Goal: Find contact information: Find contact information

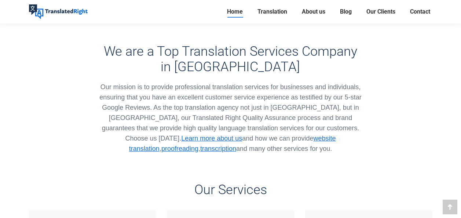
scroll to position [404, 0]
click at [434, 14] on div "Home Translation Translation Services Website Translation Proofreading Transcri…" at bounding box center [231, 11] width 440 height 23
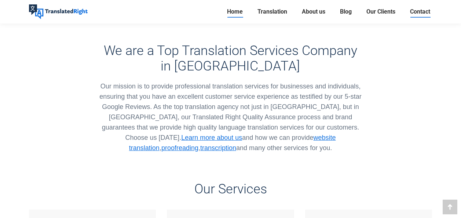
click at [426, 12] on span "Contact" at bounding box center [420, 11] width 20 height 7
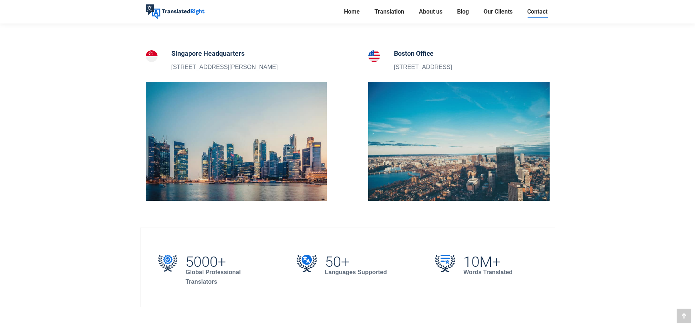
scroll to position [165, 0]
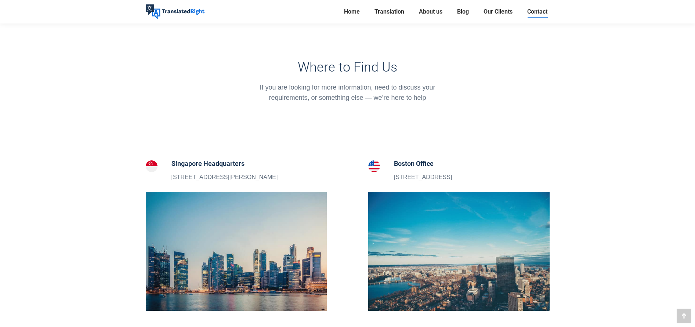
click at [402, 96] on div "If you are looking for more information, need to discuss your requirements, or …" at bounding box center [347, 92] width 196 height 21
click at [216, 231] on img at bounding box center [236, 251] width 181 height 119
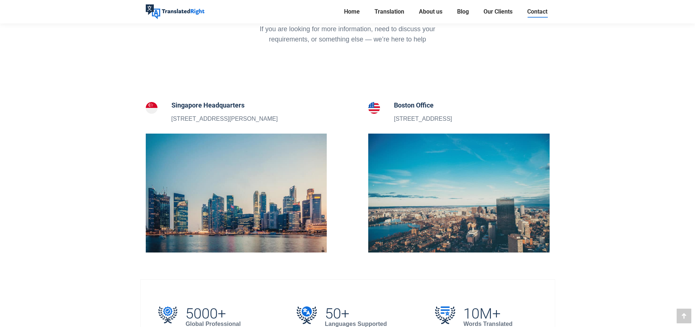
scroll to position [385, 0]
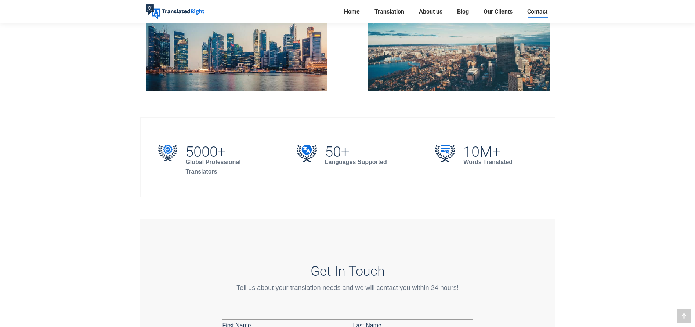
click at [229, 159] on strong "Global Professional Translators" at bounding box center [212, 167] width 55 height 16
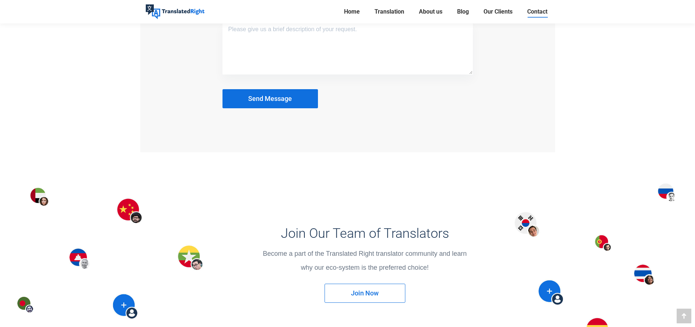
scroll to position [1105, 0]
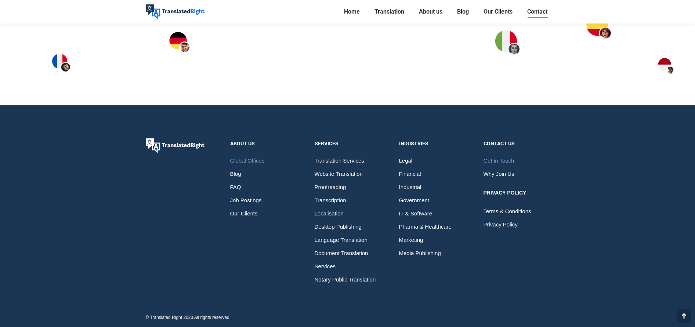
click at [266, 251] on div "About Us Global Offices Blog FAQ Job Postings Our Clients Services Translation …" at bounding box center [347, 217] width 422 height 159
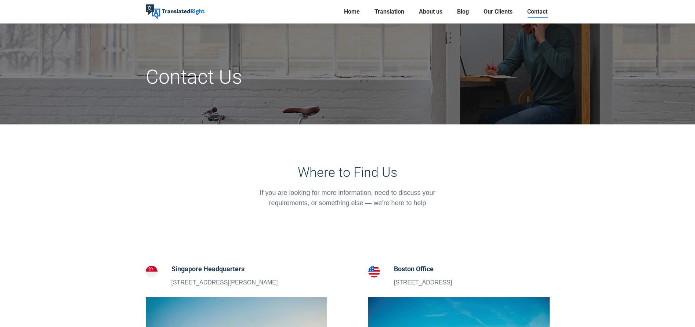
scroll to position [0, 0]
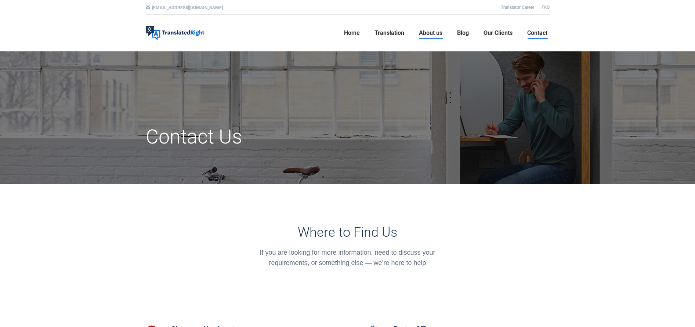
click at [430, 26] on link "About us" at bounding box center [430, 32] width 28 height 23
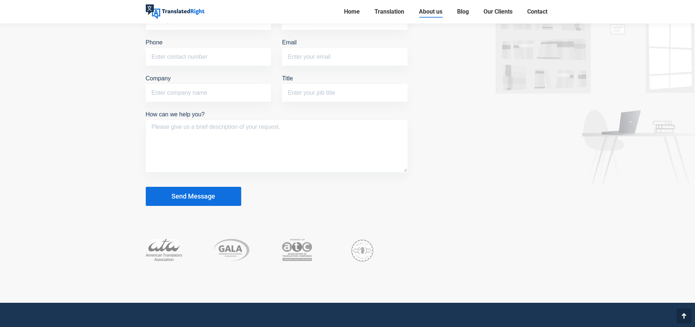
scroll to position [1981, 0]
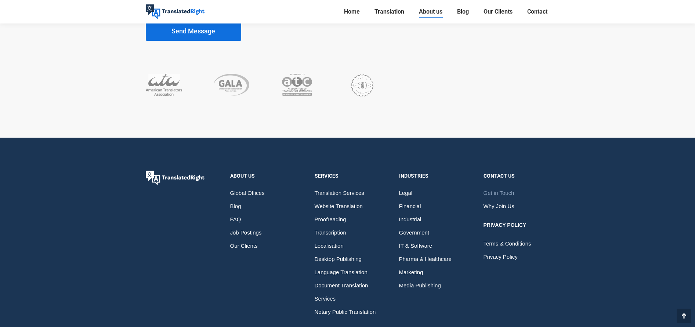
click at [503, 189] on span "Get in Touch" at bounding box center [498, 192] width 31 height 13
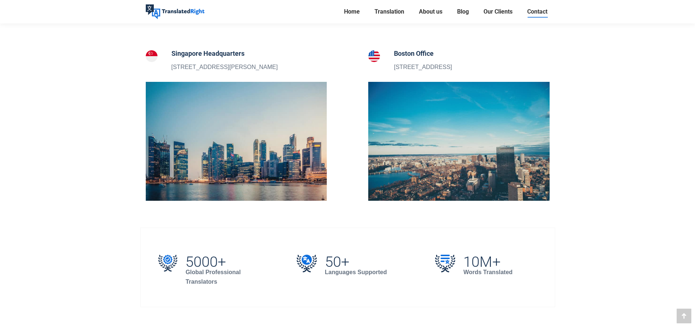
scroll to position [220, 0]
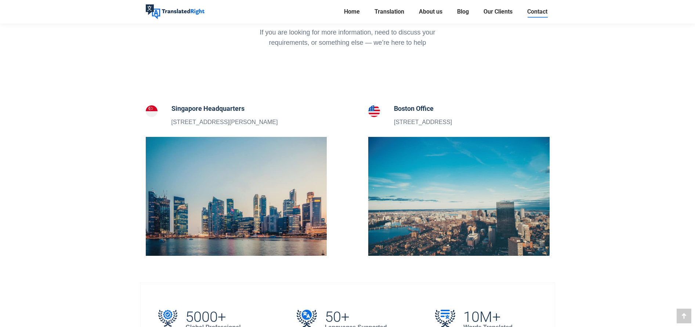
click at [281, 105] on div "Singapore Headquarters 5 Peck Hay Road, Singapore 228307" at bounding box center [236, 114] width 181 height 23
